Goal: Task Accomplishment & Management: Use online tool/utility

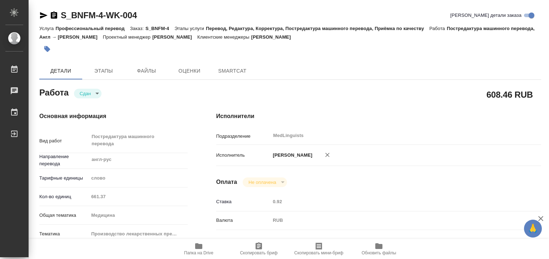
type textarea "x"
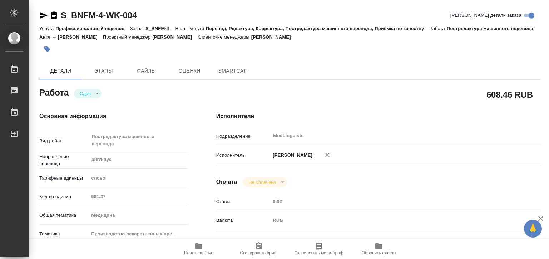
type textarea "x"
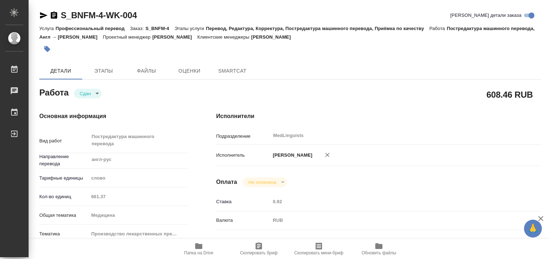
type textarea "x"
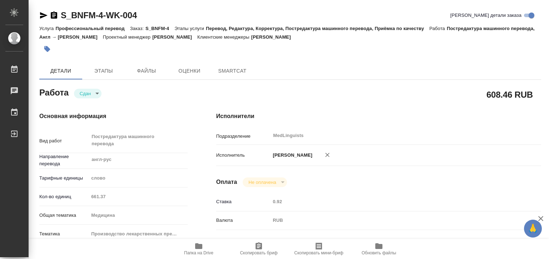
type textarea "x"
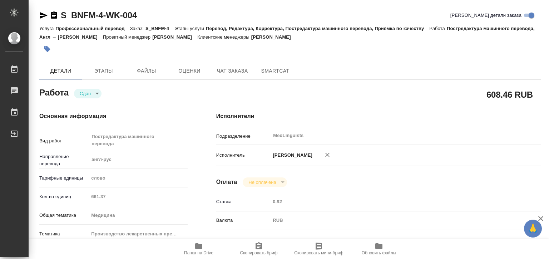
type textarea "x"
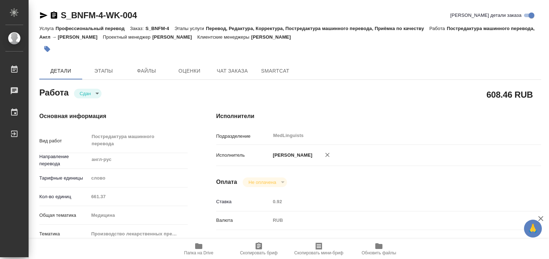
type textarea "x"
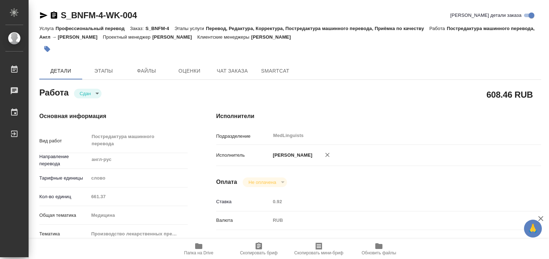
type textarea "x"
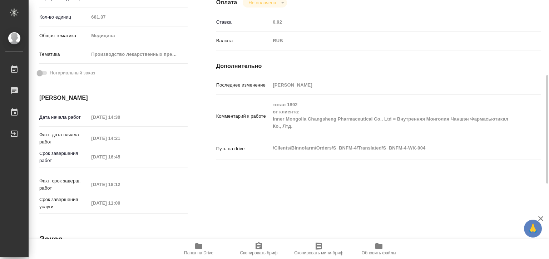
scroll to position [36, 0]
